Goal: Task Accomplishment & Management: Manage account settings

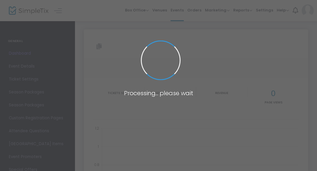
type input "[URL][DOMAIN_NAME][PERSON_NAME][PERSON_NAME]"
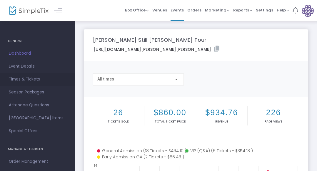
click at [27, 80] on span "Times & Tickets" at bounding box center [37, 80] width 57 height 8
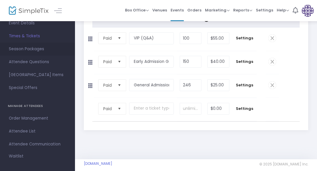
scroll to position [44, 0]
click at [27, 132] on span "Attendee List" at bounding box center [37, 131] width 57 height 8
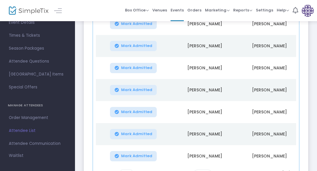
scroll to position [192, 0]
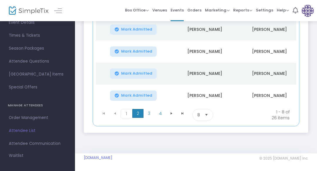
click at [138, 115] on span "2" at bounding box center [138, 113] width 11 height 9
click at [125, 116] on span "1" at bounding box center [126, 113] width 11 height 9
click at [136, 115] on span "2" at bounding box center [138, 113] width 11 height 9
click at [148, 116] on span "3" at bounding box center [149, 113] width 11 height 9
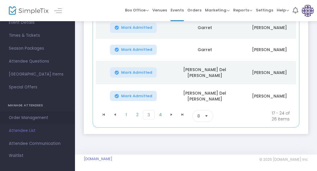
click at [35, 120] on span "Order Management" at bounding box center [37, 118] width 57 height 8
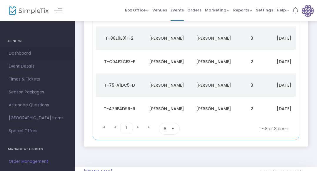
click at [22, 53] on span "Dashboard" at bounding box center [37, 54] width 57 height 8
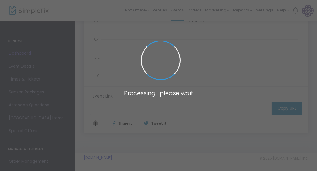
type input "[URL][DOMAIN_NAME][PERSON_NAME][PERSON_NAME]"
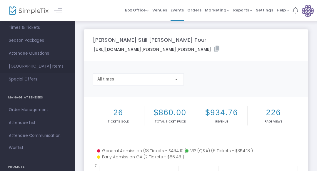
scroll to position [52, 0]
click at [32, 111] on span "Order Management" at bounding box center [37, 110] width 57 height 8
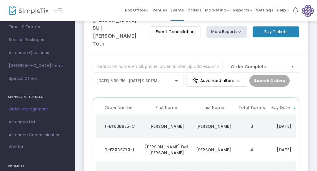
scroll to position [19, 0]
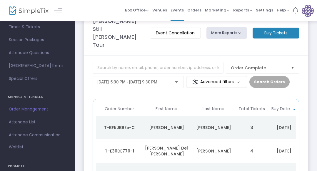
click at [169, 125] on div "[PERSON_NAME]" at bounding box center [167, 128] width 44 height 6
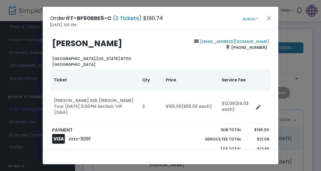
scroll to position [0, 0]
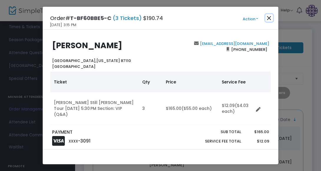
click at [268, 19] on button "Close" at bounding box center [269, 18] width 8 height 8
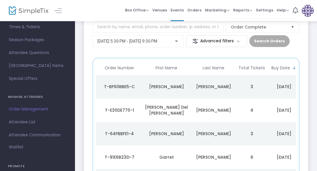
scroll to position [58, 0]
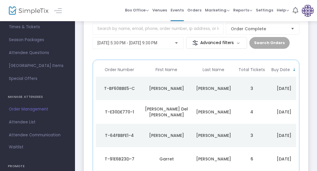
click at [158, 106] on div "[PERSON_NAME] Del [PERSON_NAME]" at bounding box center [167, 112] width 44 height 12
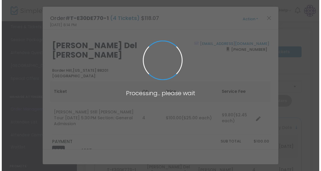
scroll to position [0, 0]
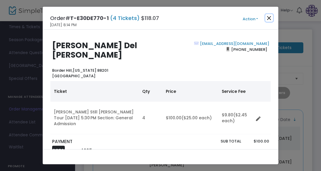
click at [268, 18] on button "Close" at bounding box center [269, 18] width 8 height 8
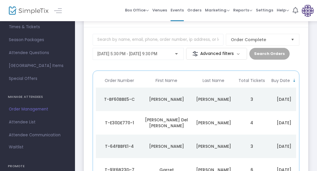
scroll to position [49, 0]
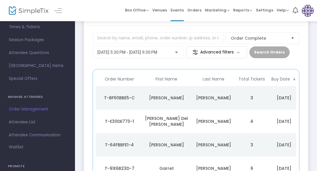
click at [167, 142] on div "[PERSON_NAME]" at bounding box center [167, 145] width 44 height 6
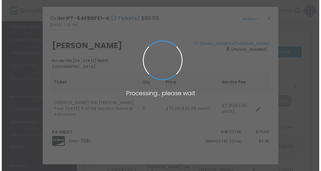
scroll to position [0, 0]
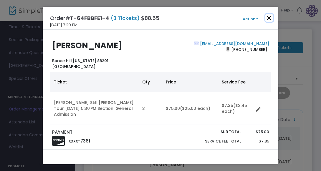
click at [269, 18] on button "Close" at bounding box center [269, 18] width 8 height 8
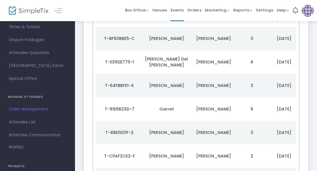
scroll to position [108, 0]
click at [167, 107] on div "Garret" at bounding box center [167, 110] width 44 height 6
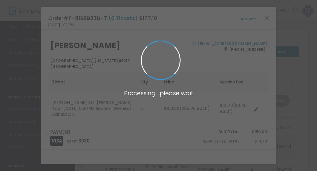
scroll to position [0, 0]
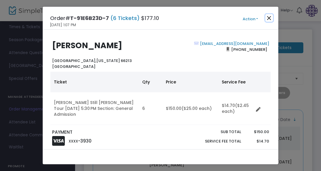
click at [269, 18] on button "Close" at bounding box center [269, 18] width 8 height 8
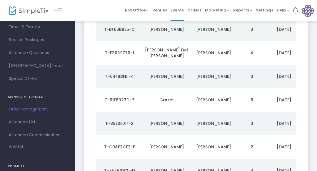
scroll to position [119, 0]
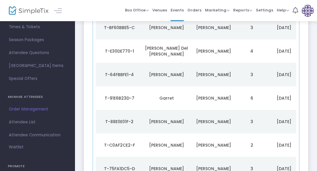
click at [168, 119] on div "[PERSON_NAME]" at bounding box center [167, 122] width 44 height 6
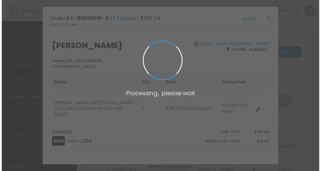
scroll to position [0, 0]
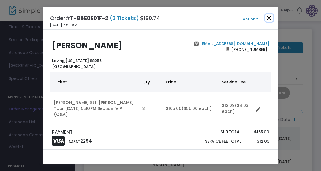
click at [268, 17] on button "Close" at bounding box center [269, 18] width 8 height 8
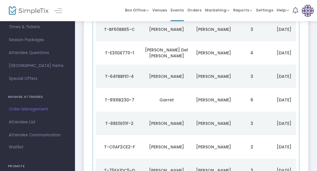
scroll to position [119, 0]
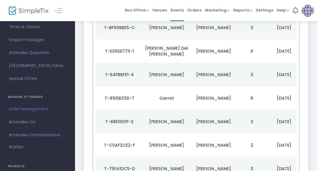
click at [165, 143] on div "[PERSON_NAME]" at bounding box center [167, 146] width 44 height 6
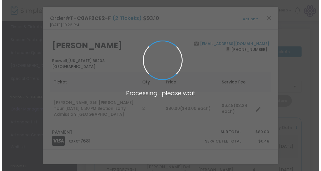
scroll to position [0, 0]
